Goal: Navigation & Orientation: Find specific page/section

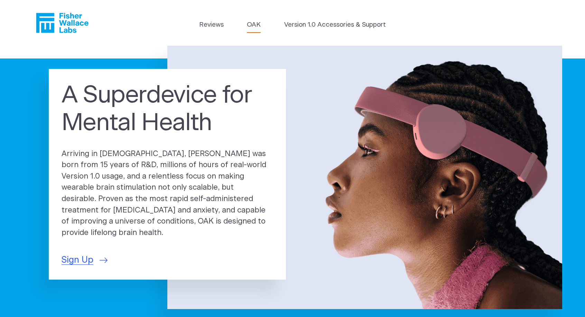
click at [254, 26] on link "OAK" at bounding box center [254, 25] width 14 height 10
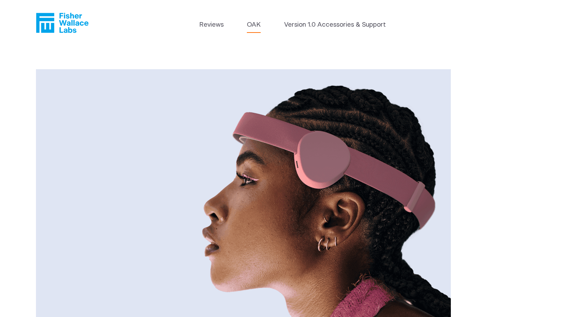
click at [42, 21] on icon "Fisher Wallace" at bounding box center [45, 23] width 18 height 20
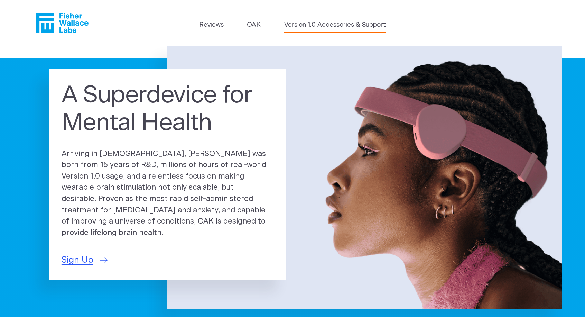
click at [351, 25] on link "Version 1.0 Accessories & Support" at bounding box center [335, 25] width 102 height 10
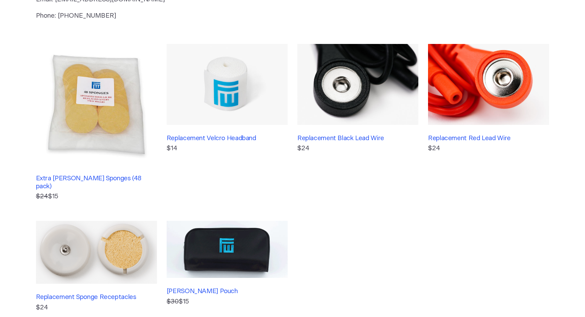
scroll to position [207, 0]
